Goal: Go to known website: Access a specific website the user already knows

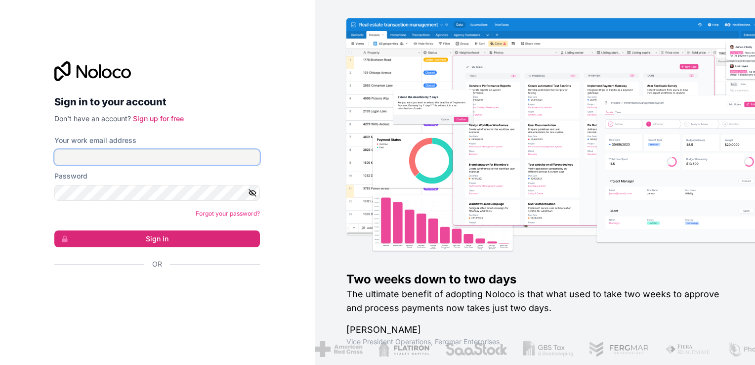
click at [207, 164] on input "Your work email address" at bounding box center [157, 157] width 206 height 16
type input "ams@boringgroup.net"
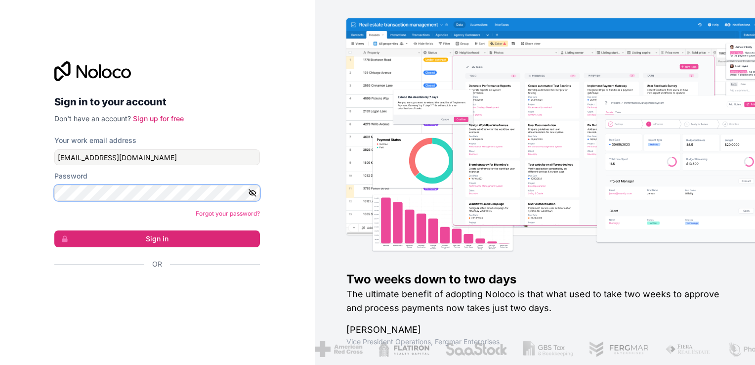
click at [54, 230] on button "Sign in" at bounding box center [157, 238] width 206 height 17
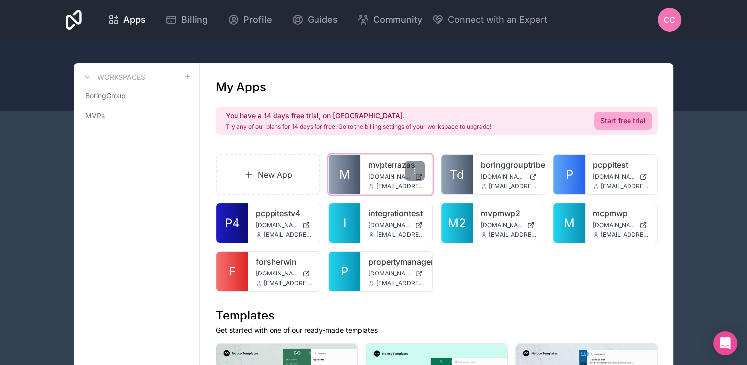
click at [339, 180] on link "M" at bounding box center [345, 175] width 32 height 40
